Goal: Task Accomplishment & Management: Complete application form

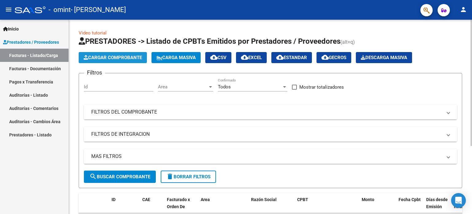
click at [127, 59] on span "Cargar Comprobante" at bounding box center [113, 58] width 58 height 6
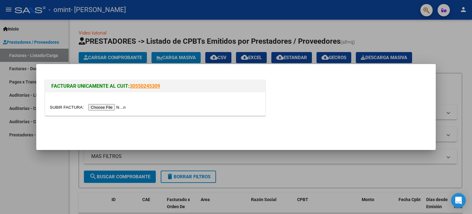
click at [120, 107] on input "file" at bounding box center [89, 107] width 78 height 6
click at [118, 104] on input "file" at bounding box center [89, 107] width 78 height 6
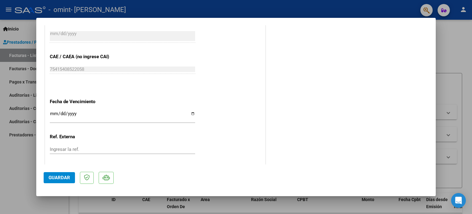
scroll to position [319, 0]
click at [192, 113] on input "Ingresar la fecha" at bounding box center [122, 116] width 145 height 10
type input "2025-10-10"
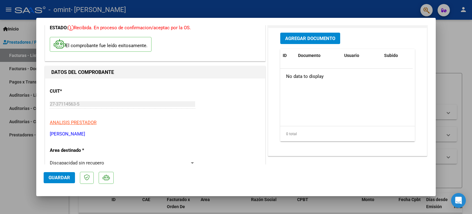
scroll to position [0, 0]
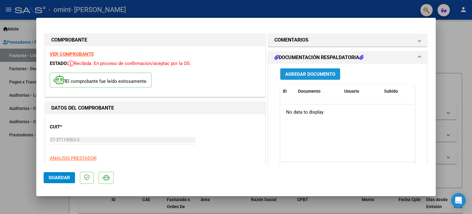
click at [293, 71] on span "Agregar Documento" at bounding box center [310, 74] width 50 height 6
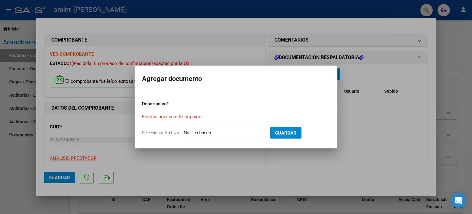
click at [170, 133] on span "Seleccionar Archivo" at bounding box center [160, 132] width 37 height 5
click at [184, 133] on input "Seleccionar Archivo" at bounding box center [224, 133] width 81 height 6
type input "C:\fakepath\Giorgiatti septiembre .pdf"
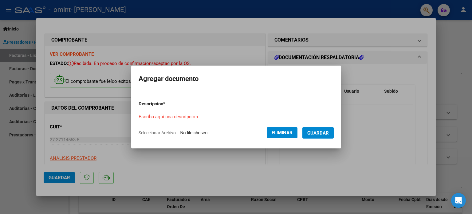
click at [166, 110] on form "Descripcion * Escriba aquí una descripcion Seleccionar Archivo Eliminar Guardar" at bounding box center [236, 118] width 195 height 45
click at [171, 114] on input "Escriba aquí una descripcion" at bounding box center [206, 117] width 135 height 6
type input "planilla de asistencia"
click at [314, 132] on button "Guardar" at bounding box center [318, 132] width 31 height 11
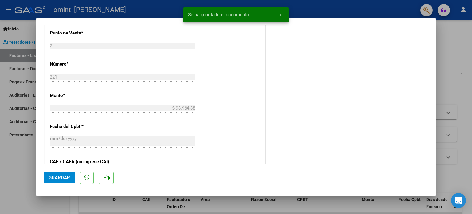
scroll to position [226, 0]
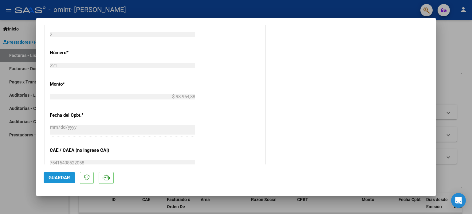
click at [53, 176] on span "Guardar" at bounding box center [60, 178] width 22 height 6
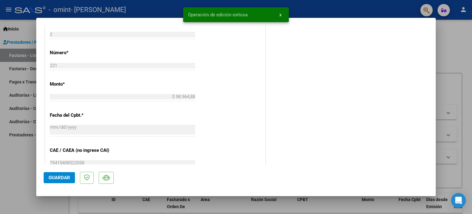
click at [461, 49] on div at bounding box center [236, 107] width 472 height 214
type input "$ 0,00"
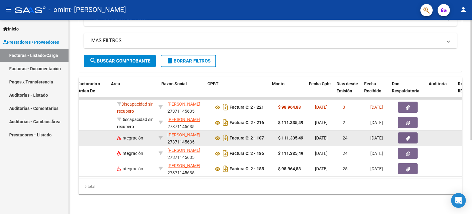
scroll to position [0, 92]
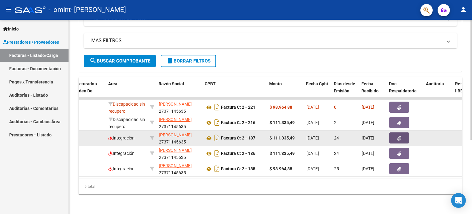
click at [401, 133] on button "button" at bounding box center [400, 137] width 20 height 11
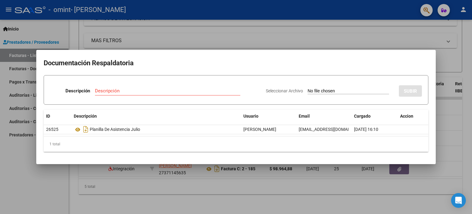
click at [327, 176] on div at bounding box center [236, 107] width 472 height 214
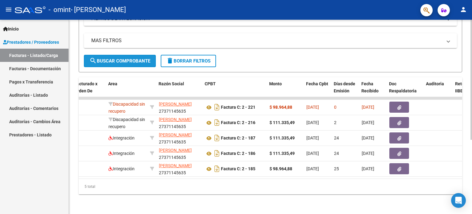
click at [127, 58] on span "search Buscar Comprobante" at bounding box center [119, 61] width 61 height 6
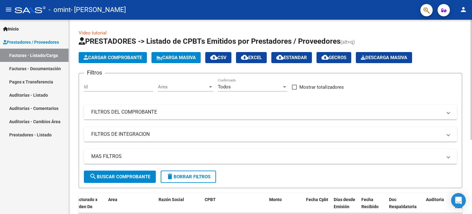
click at [136, 57] on span "Cargar Comprobante" at bounding box center [113, 58] width 58 height 6
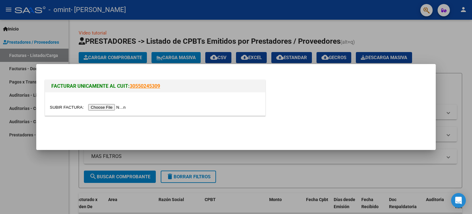
click at [113, 108] on input "file" at bounding box center [89, 107] width 78 height 6
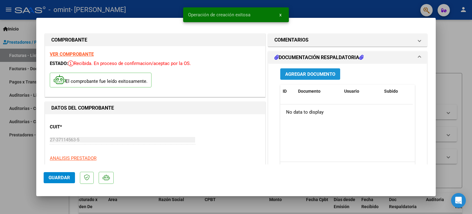
click at [311, 79] on button "Agregar Documento" at bounding box center [310, 73] width 60 height 11
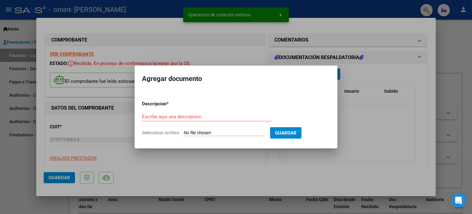
click at [170, 131] on span "Seleccionar Archivo" at bounding box center [160, 132] width 37 height 5
click at [184, 131] on input "Seleccionar Archivo" at bounding box center [224, 133] width 81 height 6
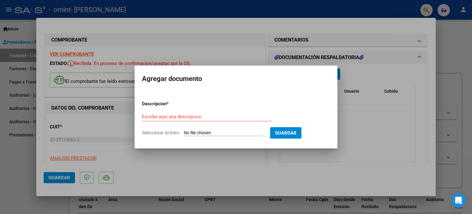
type input "C:\fakepath\junio giorgiatti psico.pdf"
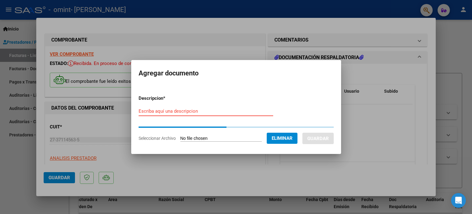
click at [196, 113] on input "Escriba aquí una descripcion" at bounding box center [206, 111] width 135 height 6
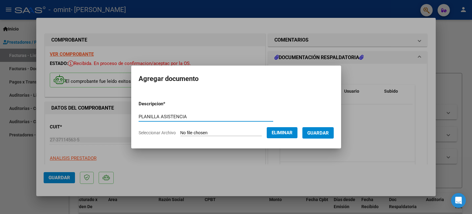
type input "PLANILLA ASISTENCIA"
click at [320, 131] on span "Guardar" at bounding box center [318, 133] width 22 height 6
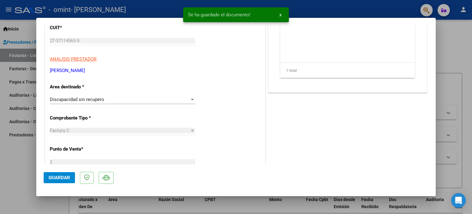
scroll to position [129, 0]
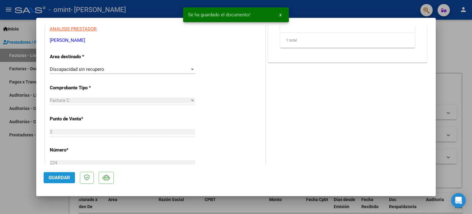
click at [66, 174] on button "Guardar" at bounding box center [59, 177] width 31 height 11
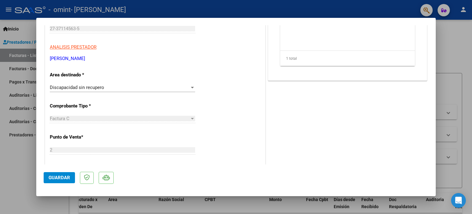
scroll to position [0, 0]
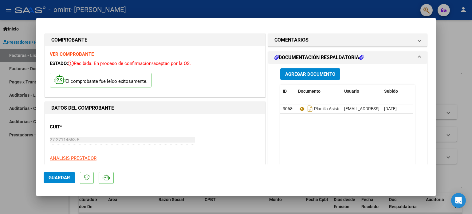
click at [466, 69] on div at bounding box center [236, 107] width 472 height 214
type input "$ 0,00"
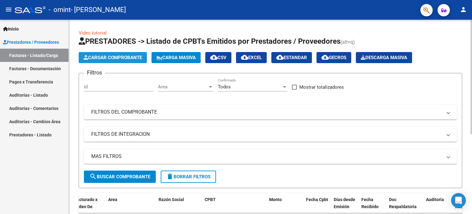
click at [128, 61] on button "Cargar Comprobante" at bounding box center [113, 57] width 68 height 11
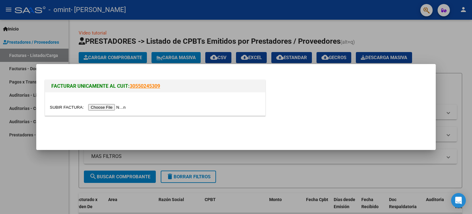
click at [118, 110] on input "file" at bounding box center [89, 107] width 78 height 6
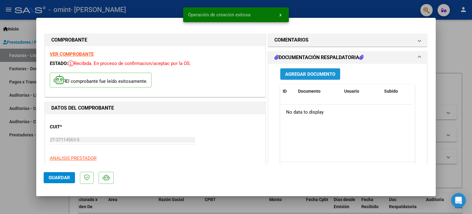
click at [299, 72] on span "Agregar Documento" at bounding box center [310, 74] width 50 height 6
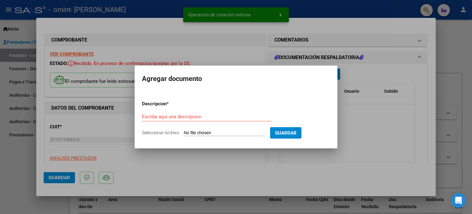
click at [182, 130] on app-file-uploader "Seleccionar Archivo" at bounding box center [206, 133] width 128 height 6
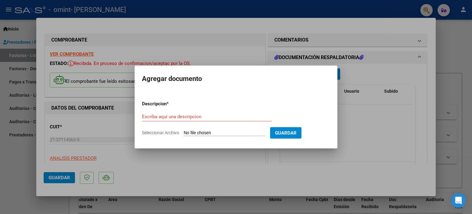
click at [169, 133] on span "Seleccionar Archivo" at bounding box center [160, 132] width 37 height 5
click at [184, 133] on input "Seleccionar Archivo" at bounding box center [224, 133] width 81 height 6
type input "C:\fakepath\julio giorgiatti psico.pdf"
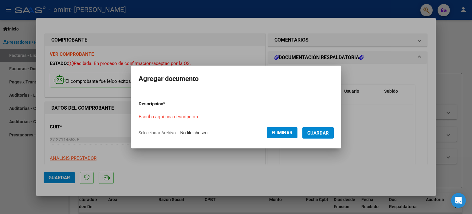
click at [182, 108] on form "Descripcion * Escriba aquí una descripcion Seleccionar Archivo Eliminar Guardar" at bounding box center [236, 118] width 195 height 45
click at [188, 114] on input "Escriba aquí una descripcion" at bounding box center [206, 117] width 135 height 6
type input "PLANILLA ASISTENCIA"
click at [322, 135] on span "Guardar" at bounding box center [318, 133] width 22 height 6
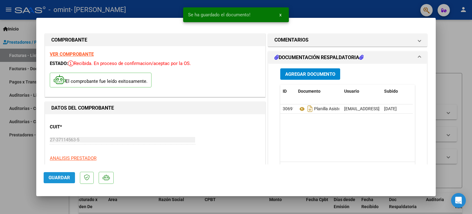
click at [64, 173] on button "Guardar" at bounding box center [59, 177] width 31 height 11
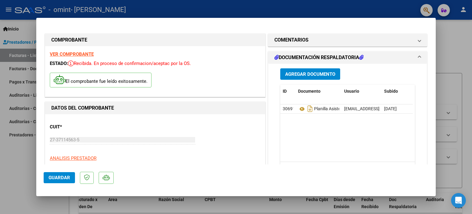
click at [440, 70] on div at bounding box center [236, 107] width 472 height 214
type input "$ 0,00"
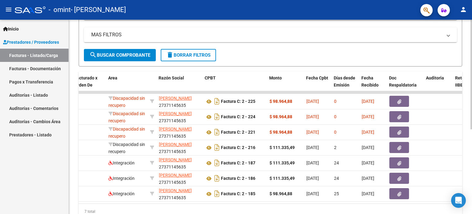
scroll to position [150, 0]
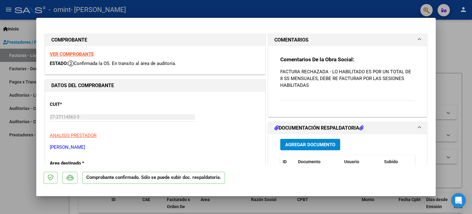
click at [460, 60] on div at bounding box center [236, 107] width 472 height 214
type input "$ 0,00"
